Goal: Task Accomplishment & Management: Manage account settings

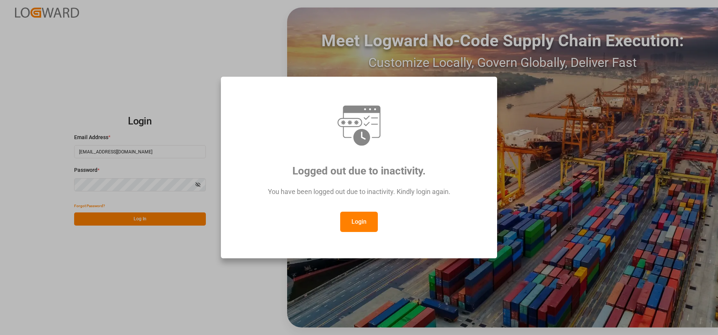
click at [358, 220] on button "Login" at bounding box center [359, 222] width 38 height 20
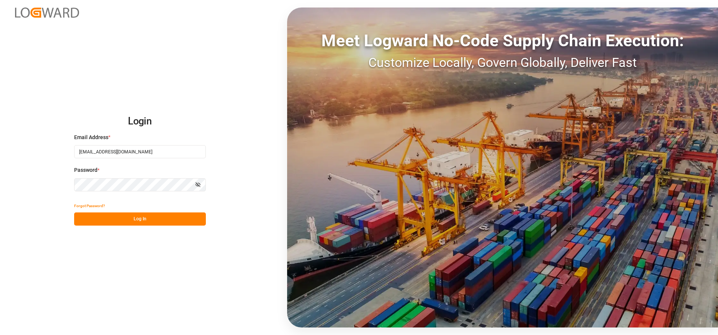
click at [175, 221] on button "Log In" at bounding box center [140, 219] width 132 height 13
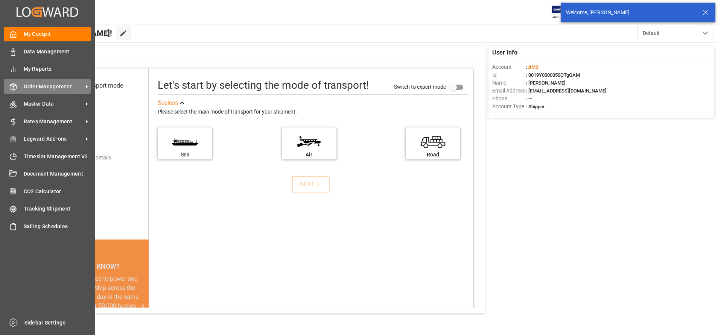
click at [62, 87] on span "Order Management" at bounding box center [53, 87] width 59 height 8
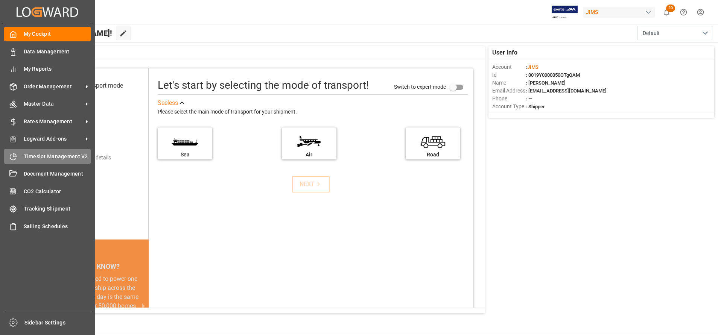
click at [37, 154] on span "Timeslot Management V2" at bounding box center [57, 157] width 67 height 8
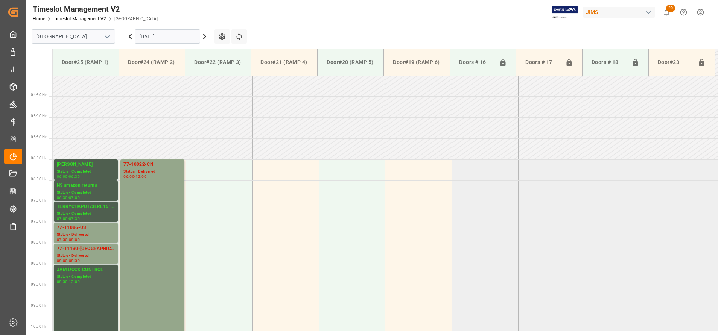
scroll to position [113, 0]
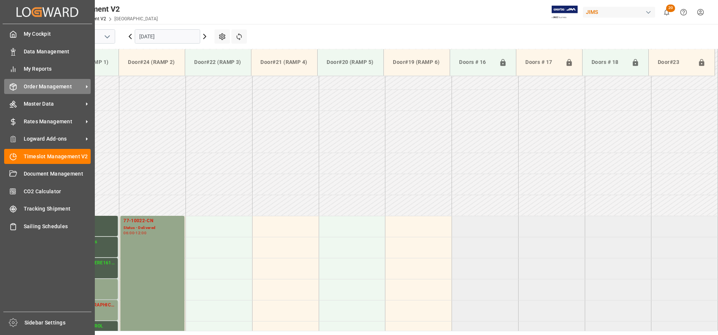
click at [21, 88] on div "Order Management Order Management" at bounding box center [47, 86] width 87 height 15
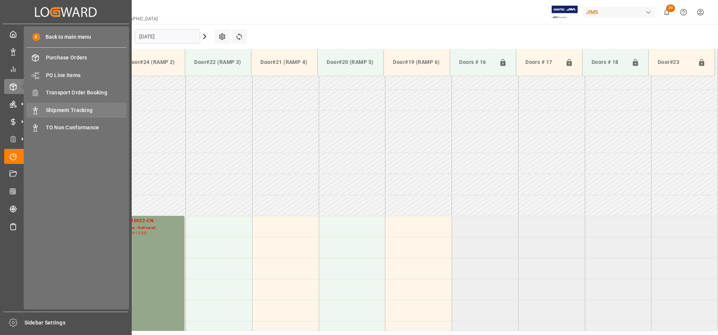
click at [106, 112] on span "Shipment Tracking" at bounding box center [86, 110] width 81 height 8
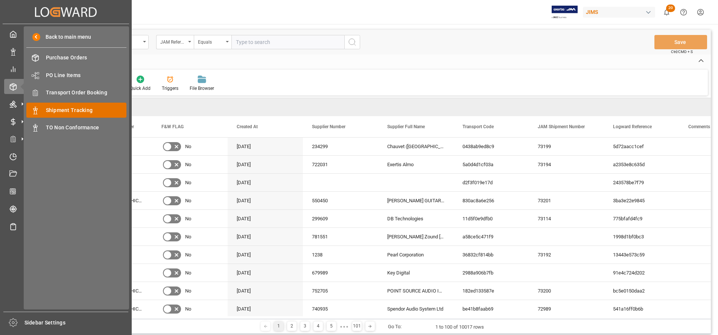
click at [82, 106] on div "Shipment Tracking Shipment Tracking" at bounding box center [76, 110] width 100 height 15
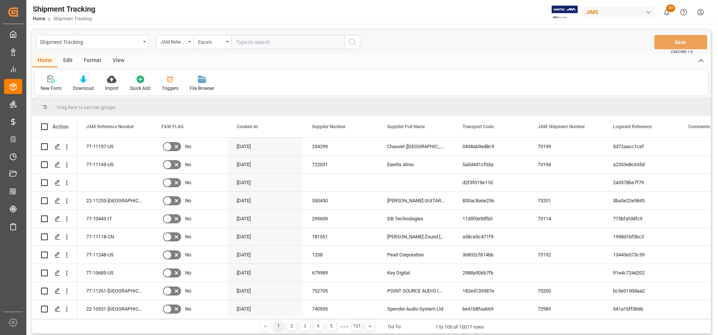
click at [295, 40] on input "text" at bounding box center [287, 42] width 113 height 14
paste input "22-10697-MY"
type input "22-10697-MY"
click at [354, 41] on icon "search button" at bounding box center [352, 42] width 9 height 9
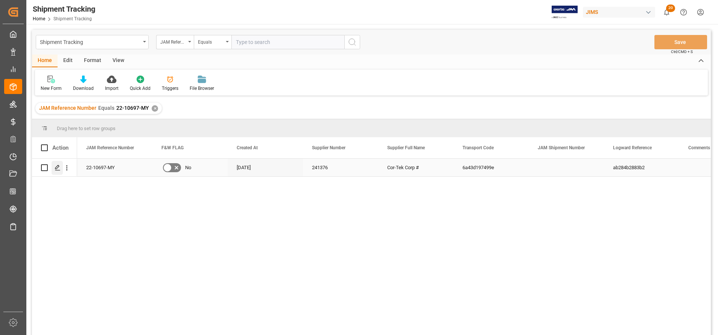
click at [55, 172] on div "Press SPACE to select this row." at bounding box center [57, 168] width 11 height 14
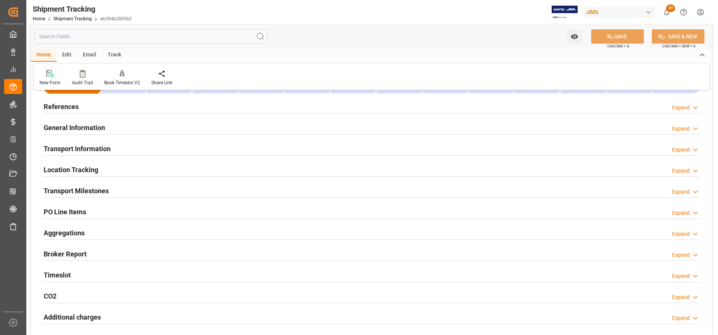
scroll to position [56, 0]
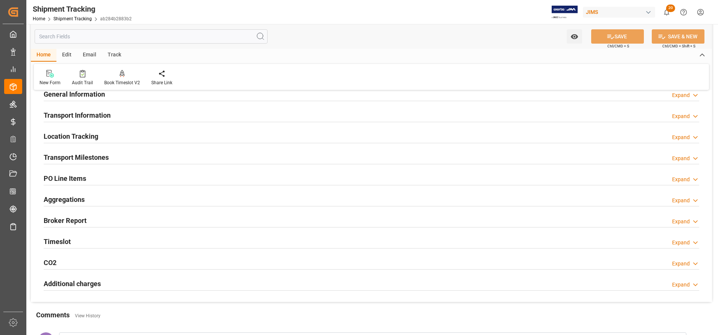
click at [82, 289] on h2 "Additional charges" at bounding box center [72, 284] width 57 height 10
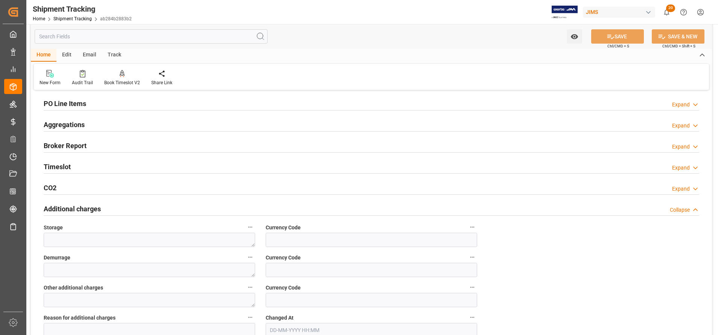
scroll to position [226, 0]
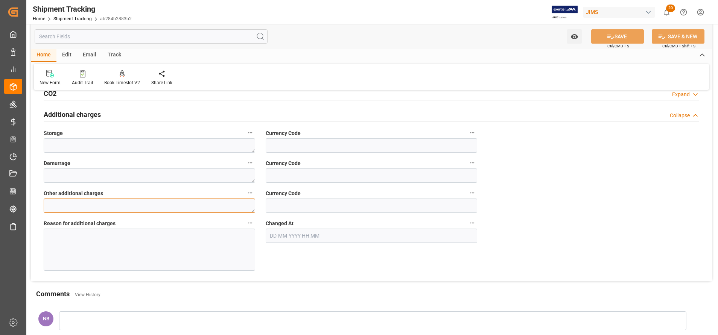
click at [212, 207] on textarea at bounding box center [149, 206] width 211 height 14
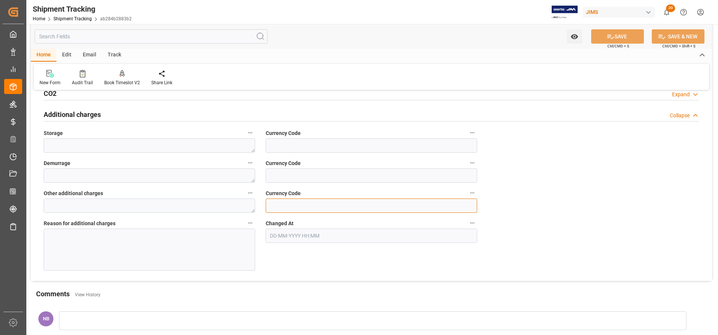
click at [295, 206] on input at bounding box center [371, 206] width 211 height 14
type input "MYR"
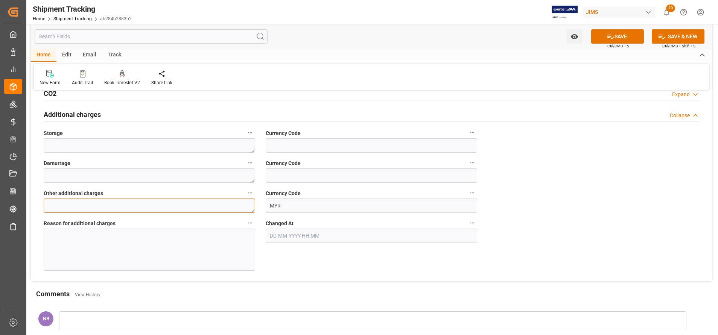
click at [196, 210] on textarea at bounding box center [149, 206] width 211 height 14
type textarea "1100"
click at [197, 242] on div at bounding box center [149, 250] width 211 height 42
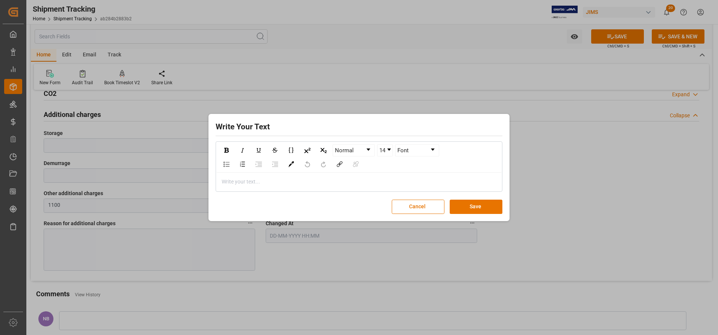
click at [333, 181] on div "rdw-editor" at bounding box center [359, 182] width 274 height 8
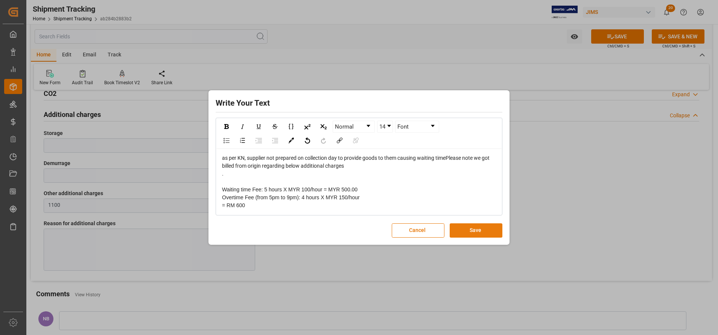
click at [476, 229] on button "Save" at bounding box center [476, 230] width 53 height 14
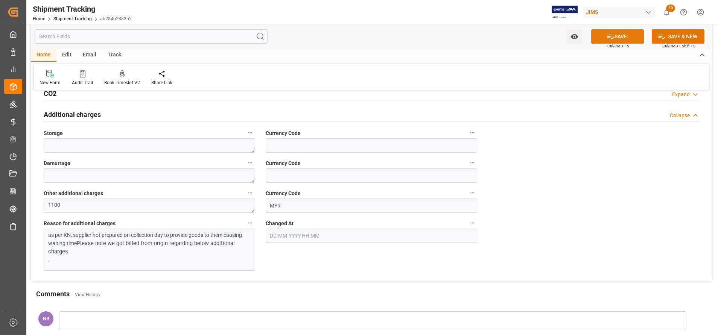
click at [627, 39] on button "SAVE" at bounding box center [617, 36] width 53 height 14
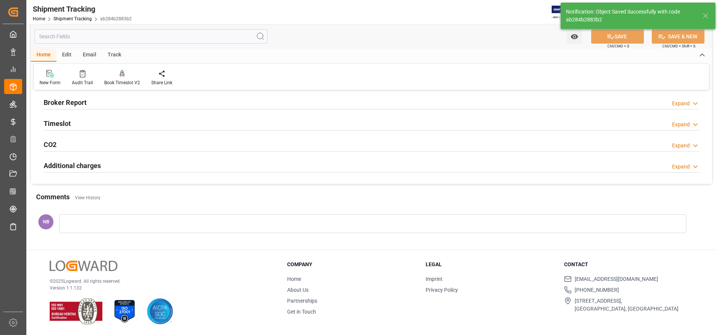
scroll to position [175, 0]
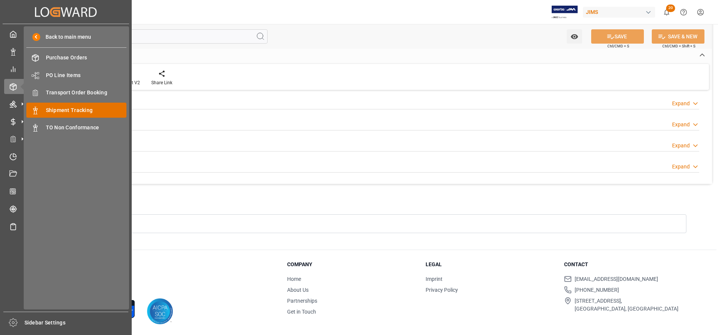
click at [78, 111] on span "Shipment Tracking" at bounding box center [86, 110] width 81 height 8
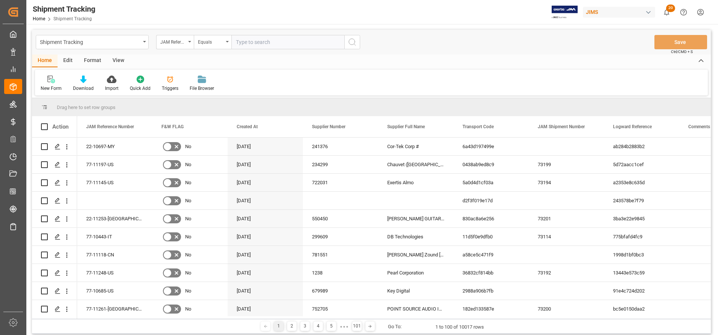
click at [294, 43] on input "text" at bounding box center [287, 42] width 113 height 14
paste input "22-10788-MY"
type input "22-10788-MY"
click at [348, 46] on icon "search button" at bounding box center [352, 42] width 9 height 9
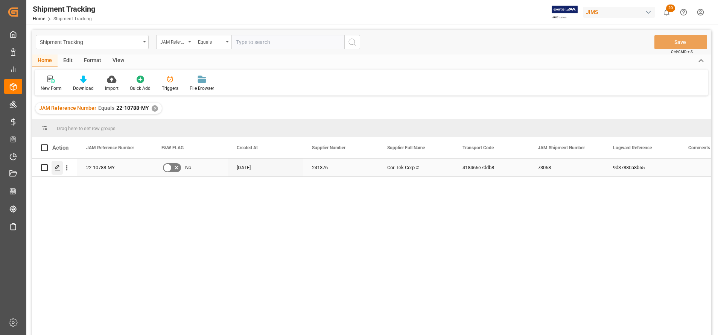
click at [52, 170] on div "Press SPACE to select this row." at bounding box center [57, 168] width 11 height 14
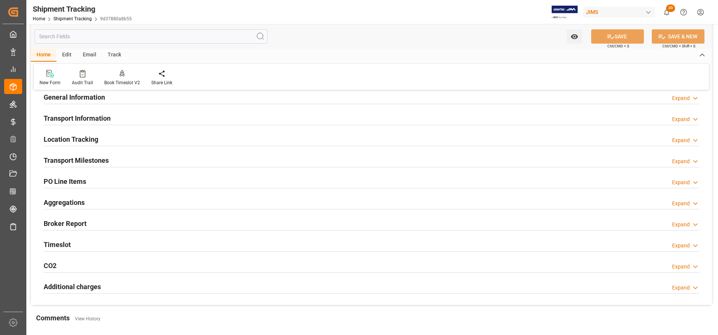
scroll to position [113, 0]
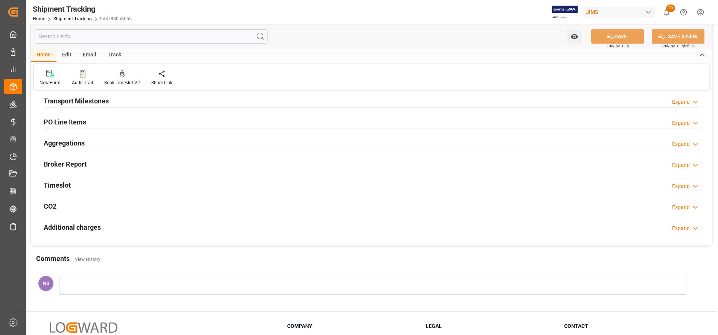
click at [84, 227] on h2 "Additional charges" at bounding box center [72, 227] width 57 height 10
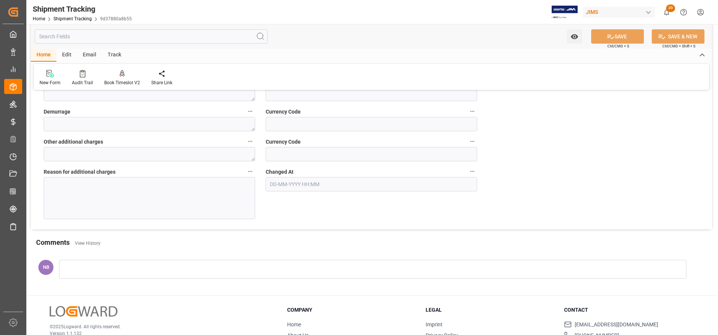
scroll to position [282, 0]
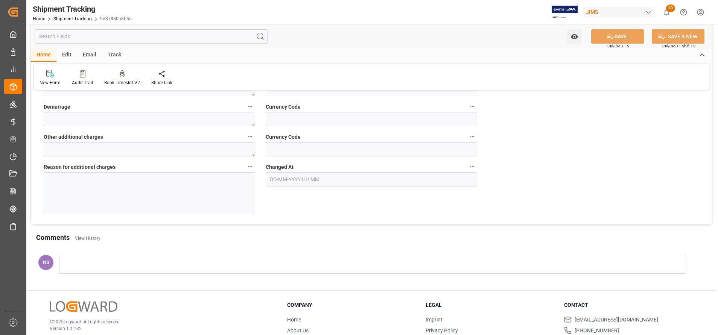
click at [196, 193] on div at bounding box center [149, 193] width 211 height 42
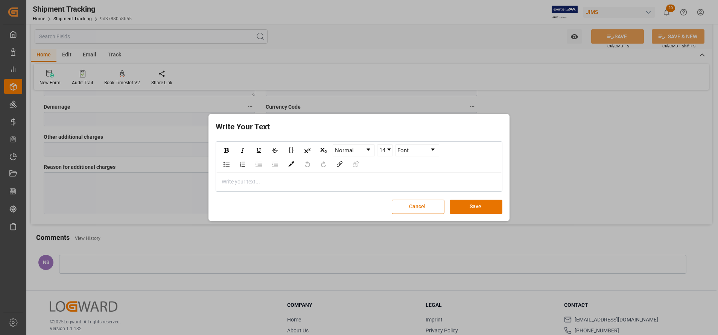
click at [289, 185] on div "rdw-editor" at bounding box center [359, 182] width 274 height 8
click at [291, 179] on div "rdw-editor" at bounding box center [359, 182] width 274 height 8
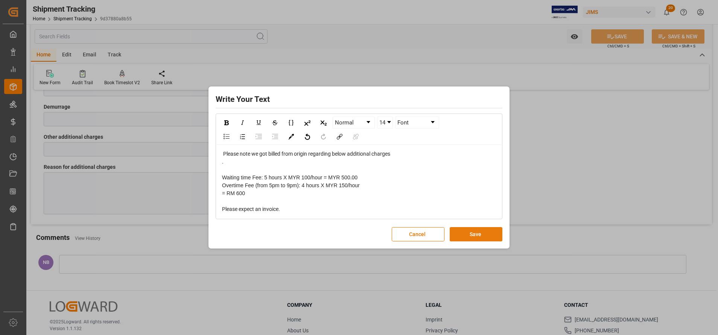
click at [491, 231] on button "Save" at bounding box center [476, 234] width 53 height 14
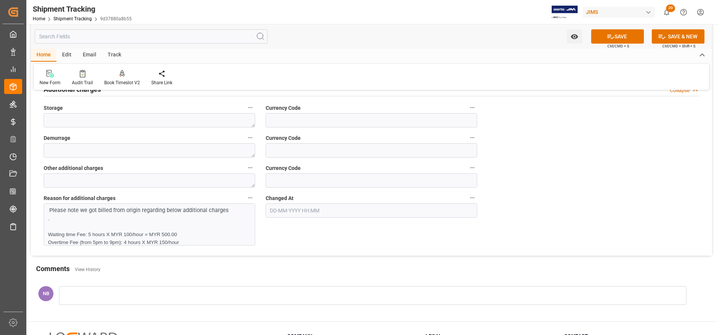
scroll to position [226, 0]
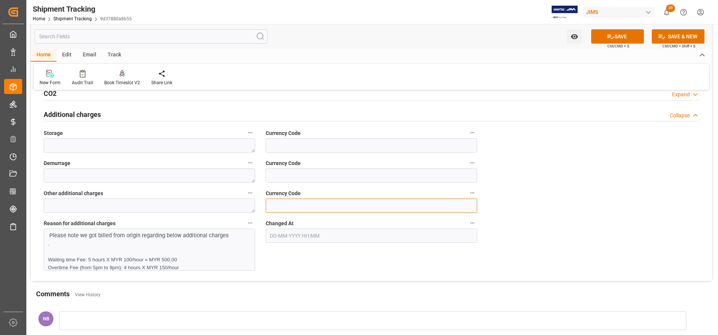
click at [322, 209] on input at bounding box center [371, 206] width 211 height 14
type input "MYR"
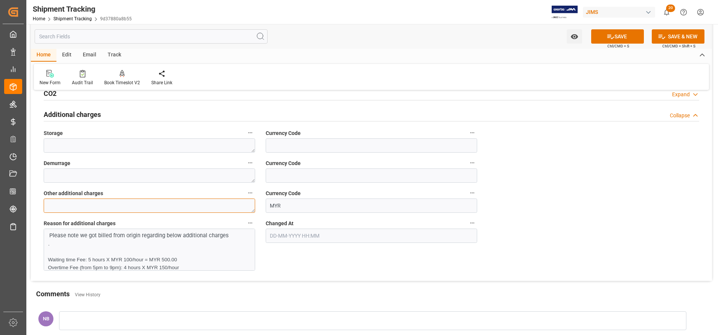
click at [217, 210] on textarea at bounding box center [149, 206] width 211 height 14
type textarea "1100"
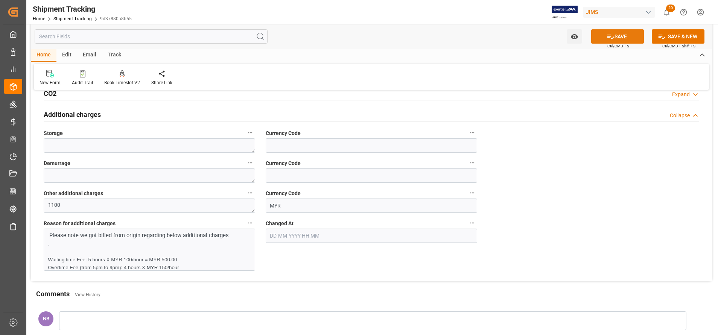
click at [625, 36] on button "SAVE" at bounding box center [617, 36] width 53 height 14
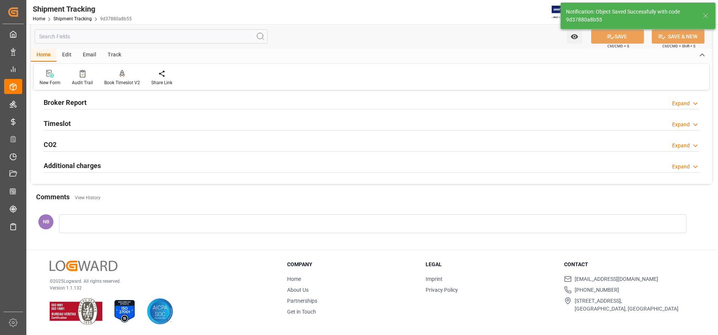
scroll to position [175, 0]
